Goal: Information Seeking & Learning: Learn about a topic

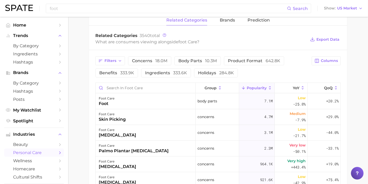
click at [258, 86] on span "Popularity" at bounding box center [257, 88] width 20 height 4
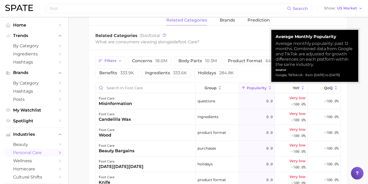
click at [259, 86] on span "Popularity" at bounding box center [257, 88] width 20 height 4
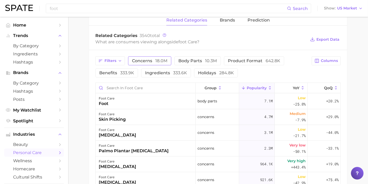
click at [146, 56] on button "concerns 18.0m" at bounding box center [149, 60] width 43 height 9
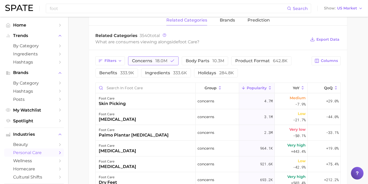
click at [152, 59] on span "concerns 18.0m" at bounding box center [149, 61] width 35 height 4
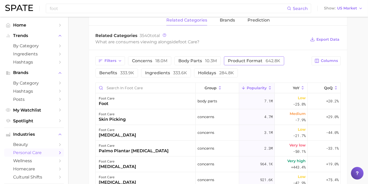
click at [244, 59] on span "product format 642.8k" at bounding box center [254, 61] width 52 height 4
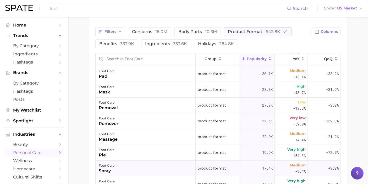
scroll to position [87, 0]
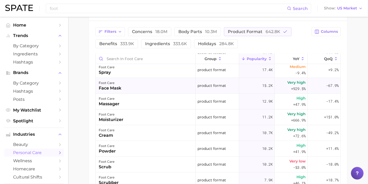
scroll to position [203, 0]
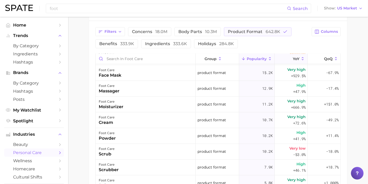
click at [295, 54] on button "YoY" at bounding box center [291, 59] width 33 height 10
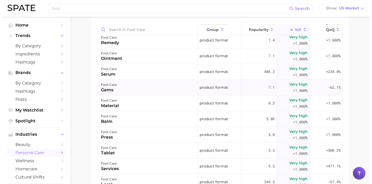
scroll to position [291, 0]
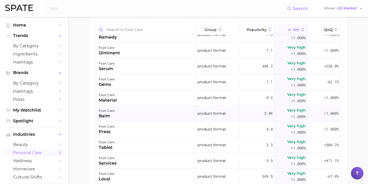
click at [291, 116] on span ">1,000%" at bounding box center [298, 116] width 15 height 5
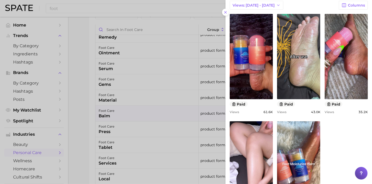
scroll to position [174, 0]
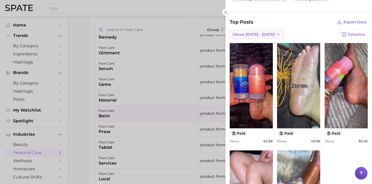
click at [266, 30] on button "Views: [DATE] - [DATE]" at bounding box center [257, 34] width 54 height 9
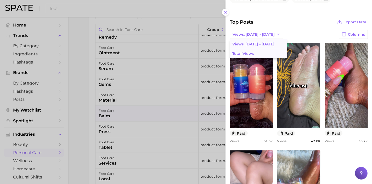
click at [264, 49] on button "Total Views" at bounding box center [259, 53] width 58 height 9
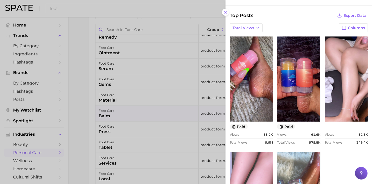
scroll to position [180, 0]
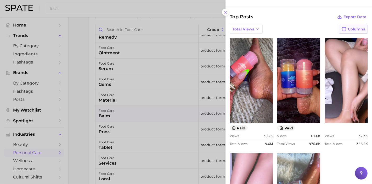
click at [348, 27] on span "Columns" at bounding box center [356, 29] width 17 height 4
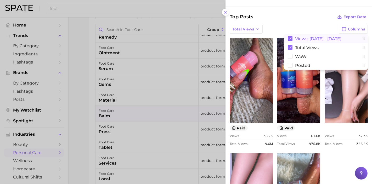
click at [305, 38] on span "Views: [DATE] - [DATE]" at bounding box center [318, 38] width 46 height 4
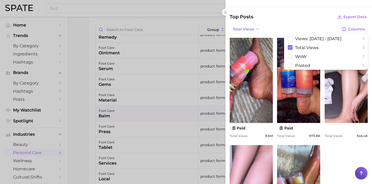
click at [301, 20] on div "Top Posts Export Data Total Views Columns Views: [DATE] - [DATE] Total Views Wo…" at bounding box center [299, 185] width 138 height 345
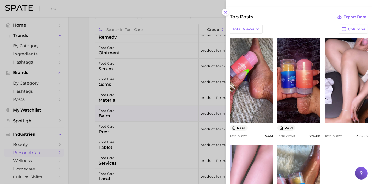
click at [81, 66] on div at bounding box center [186, 92] width 372 height 184
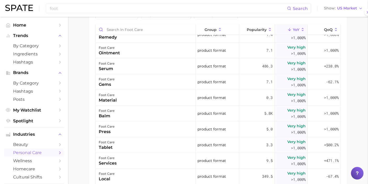
click at [81, 66] on div at bounding box center [184, 92] width 368 height 184
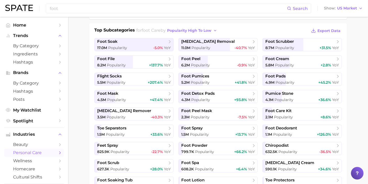
scroll to position [0, 0]
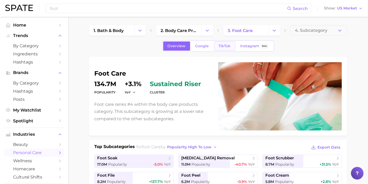
click at [229, 49] on link "TikTok" at bounding box center [224, 45] width 21 height 9
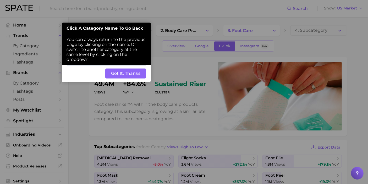
click at [140, 71] on button "Got It, Thanks" at bounding box center [125, 73] width 41 height 10
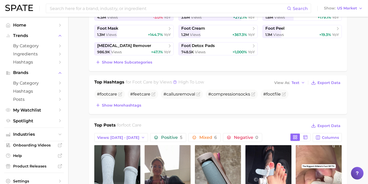
scroll to position [203, 0]
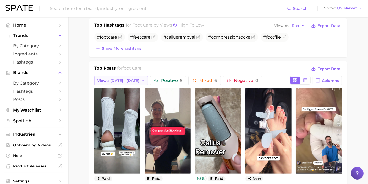
click at [120, 78] on span "Views: [DATE] - [DATE]" at bounding box center [118, 80] width 42 height 4
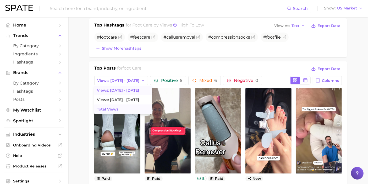
click at [115, 103] on ul "Views: [DATE] - [DATE] Views: [DATE] - [DATE] Total Views" at bounding box center [123, 99] width 58 height 28
click at [115, 104] on button "Total Views" at bounding box center [123, 108] width 58 height 9
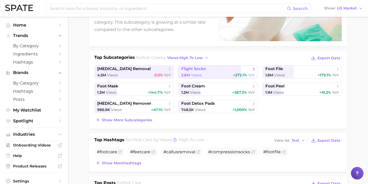
scroll to position [87, 0]
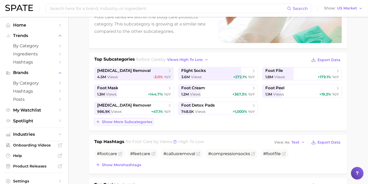
click at [134, 120] on span "Show more subcategories" at bounding box center [127, 121] width 50 height 4
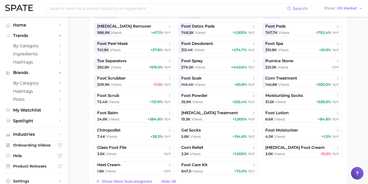
scroll to position [174, 0]
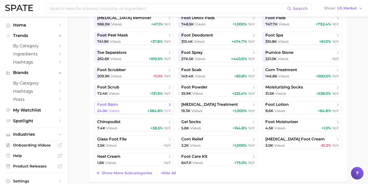
click at [139, 103] on span "foot balm" at bounding box center [132, 104] width 70 height 5
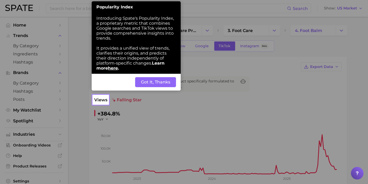
click at [144, 80] on button "Got It, Thanks" at bounding box center [155, 82] width 41 height 10
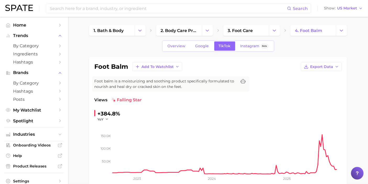
click at [104, 98] on span "Views" at bounding box center [100, 100] width 13 height 6
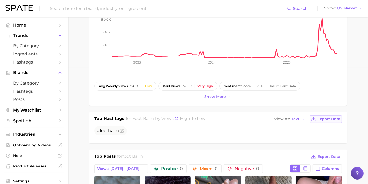
scroll to position [116, 0]
click at [223, 91] on div "avg. weekly views 24.8k Low paid views 59.8% Very high sentiment score - / 10 I…" at bounding box center [217, 90] width 247 height 19
click at [222, 94] on span "Show more" at bounding box center [214, 96] width 21 height 4
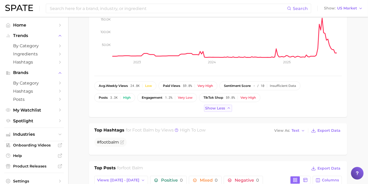
click at [222, 110] on button "Show less" at bounding box center [218, 107] width 28 height 7
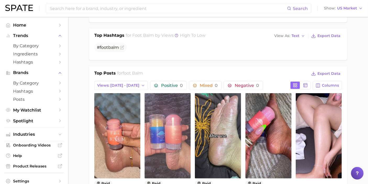
scroll to position [232, 0]
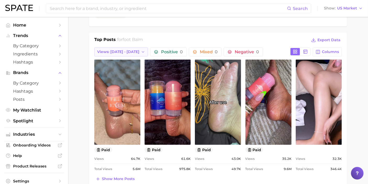
click at [125, 49] on span "Views: [DATE] - [DATE]" at bounding box center [118, 51] width 42 height 4
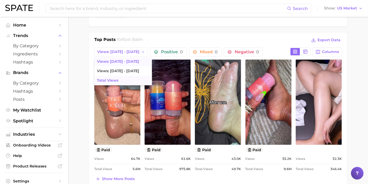
click at [118, 76] on button "Total Views" at bounding box center [123, 80] width 58 height 9
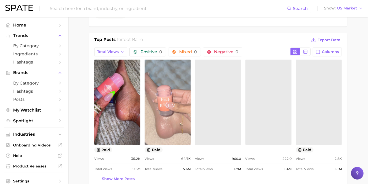
scroll to position [0, 0]
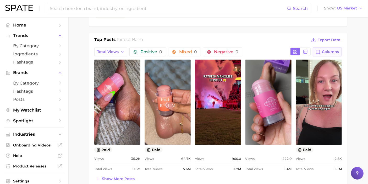
click at [325, 49] on span "Columns" at bounding box center [330, 51] width 17 height 4
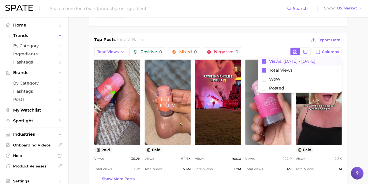
click at [275, 59] on span "Views: [DATE] - [DATE]" at bounding box center [292, 61] width 46 height 4
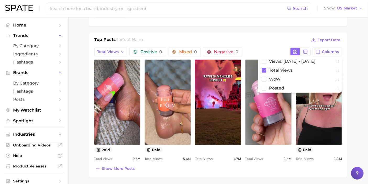
click at [275, 40] on div "Top Posts for foot balm Export Data" at bounding box center [217, 40] width 247 height 8
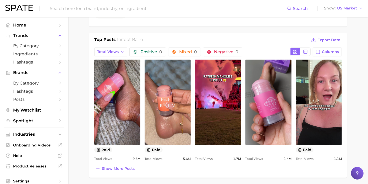
click at [359, 126] on main "1. bath & body 2. body care products 3. foot care 4. foot balm Overview Google …" at bounding box center [218, 125] width 300 height 682
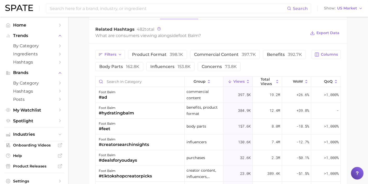
scroll to position [349, 0]
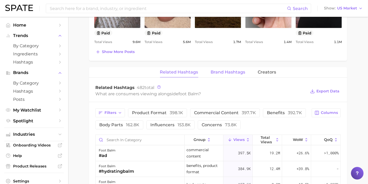
click at [225, 71] on span "Brand Hashtags" at bounding box center [228, 72] width 35 height 5
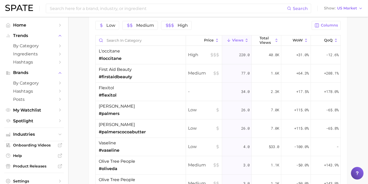
scroll to position [378, 0]
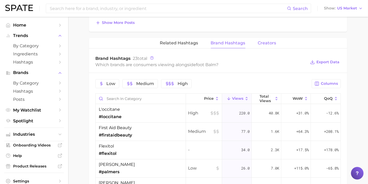
click at [266, 43] on span "Creators" at bounding box center [267, 43] width 18 height 5
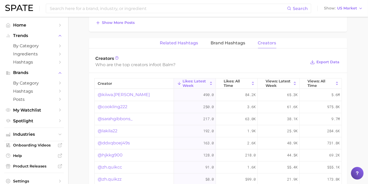
click at [184, 42] on span "Related Hashtags" at bounding box center [179, 43] width 38 height 5
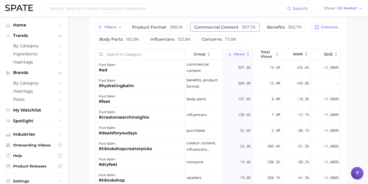
scroll to position [436, 0]
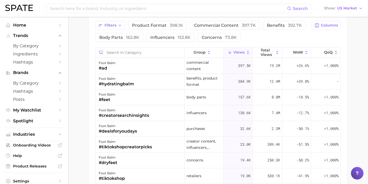
click at [237, 51] on span "Views" at bounding box center [238, 52] width 11 height 4
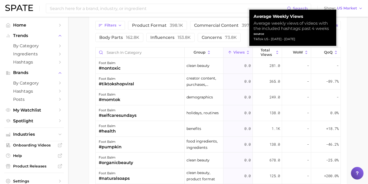
click at [237, 51] on span "Views" at bounding box center [238, 52] width 11 height 4
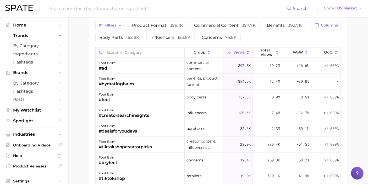
drag, startPoint x: 81, startPoint y: 84, endPoint x: 86, endPoint y: 83, distance: 4.4
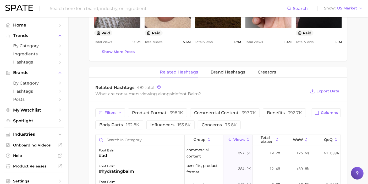
scroll to position [378, 0]
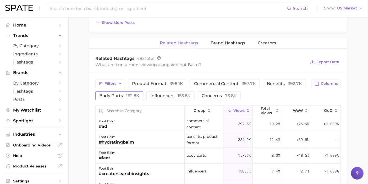
click at [126, 91] on button "body parts 162.8k" at bounding box center [119, 95] width 48 height 9
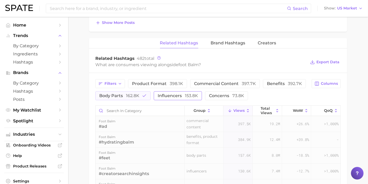
drag, startPoint x: 127, startPoint y: 92, endPoint x: 187, endPoint y: 95, distance: 59.8
click at [129, 93] on span "162.8k" at bounding box center [132, 95] width 13 height 5
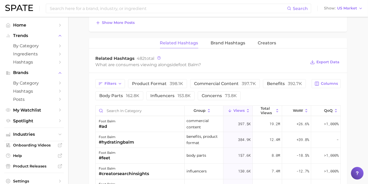
click at [249, 91] on div "Filters product format 398.1k commercial content 397.7k benefits 392.7k body pa…" at bounding box center [201, 89] width 213 height 21
click at [230, 93] on span "73.8k" at bounding box center [231, 95] width 12 height 5
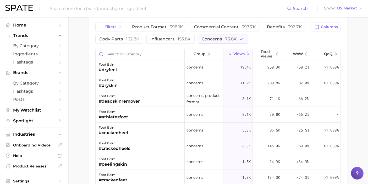
scroll to position [436, 0]
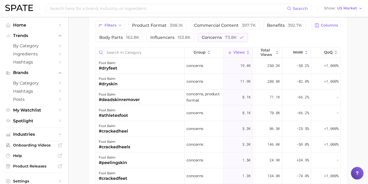
click at [236, 50] on span "Views" at bounding box center [238, 52] width 11 height 4
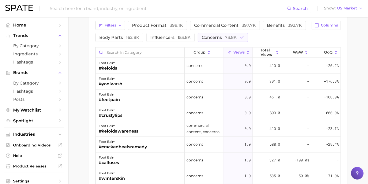
click at [236, 50] on span "Views" at bounding box center [238, 52] width 11 height 4
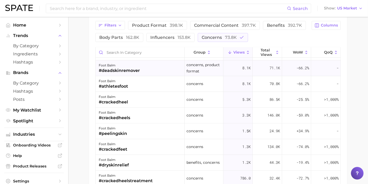
scroll to position [0, 0]
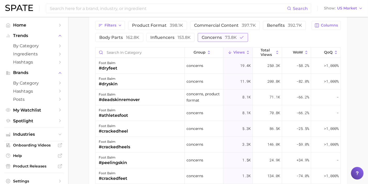
click at [228, 35] on span "73.8k" at bounding box center [231, 37] width 12 height 5
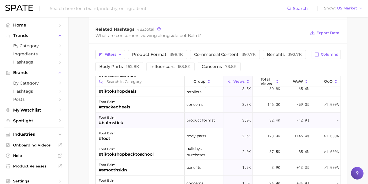
scroll to position [291, 0]
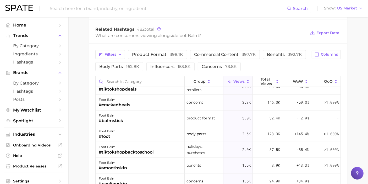
click at [242, 78] on button "Views" at bounding box center [237, 81] width 29 height 10
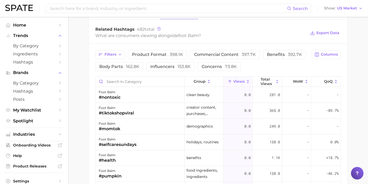
click at [241, 79] on span "Views" at bounding box center [238, 81] width 11 height 4
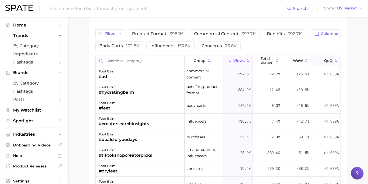
scroll to position [436, 0]
